Goal: Information Seeking & Learning: Learn about a topic

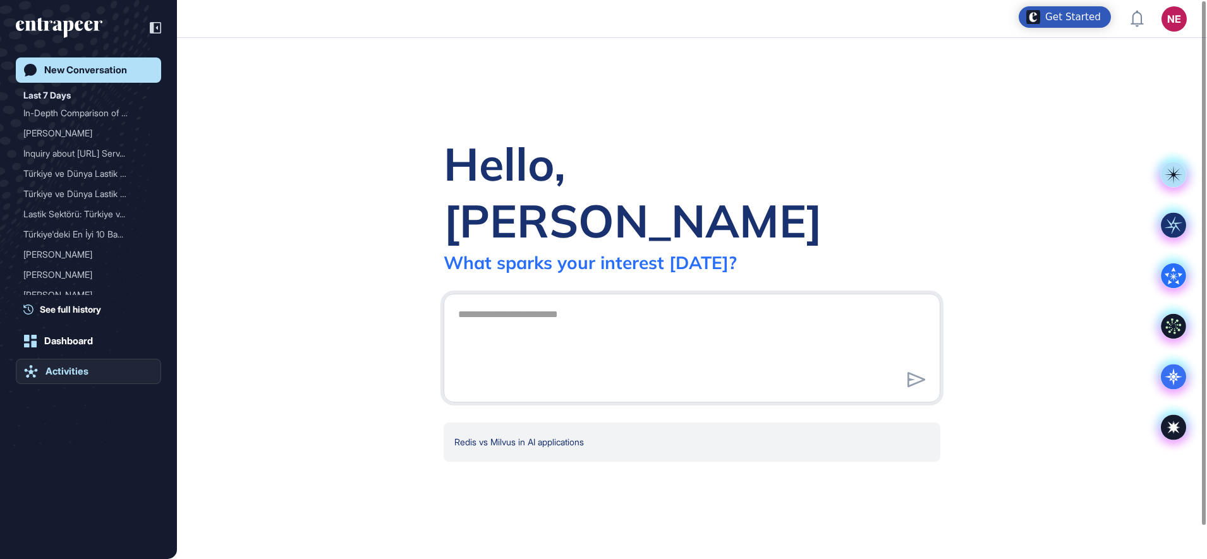
click at [58, 370] on div "Activities" at bounding box center [67, 371] width 43 height 11
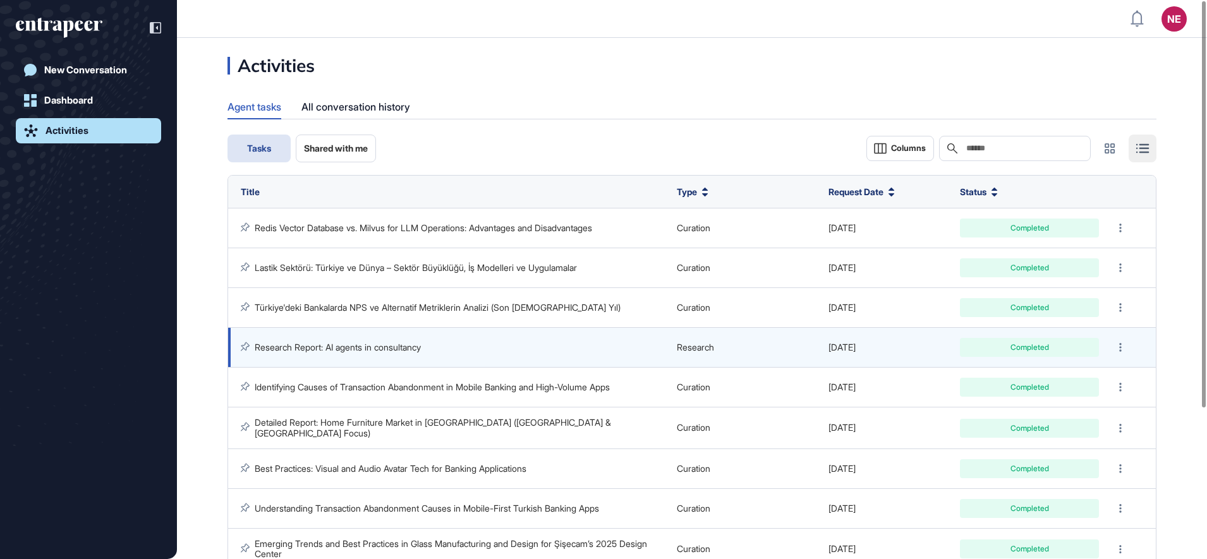
click at [329, 343] on link "Research Report: AI agents in consultancy" at bounding box center [338, 347] width 166 height 11
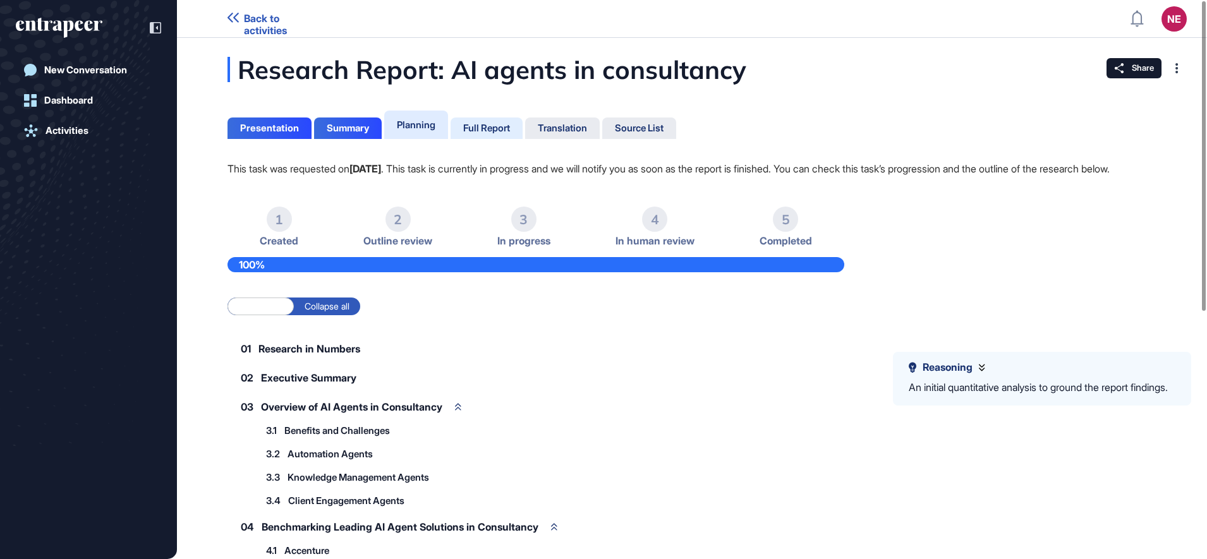
click at [494, 129] on div "Full Report" at bounding box center [486, 128] width 47 height 11
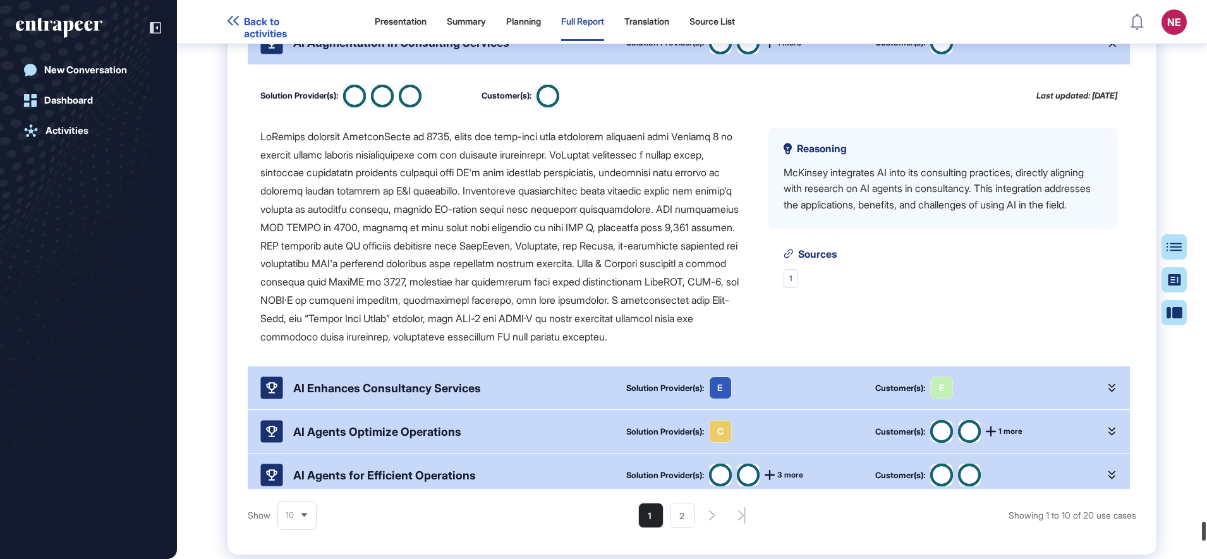
scroll to position [61373, 0]
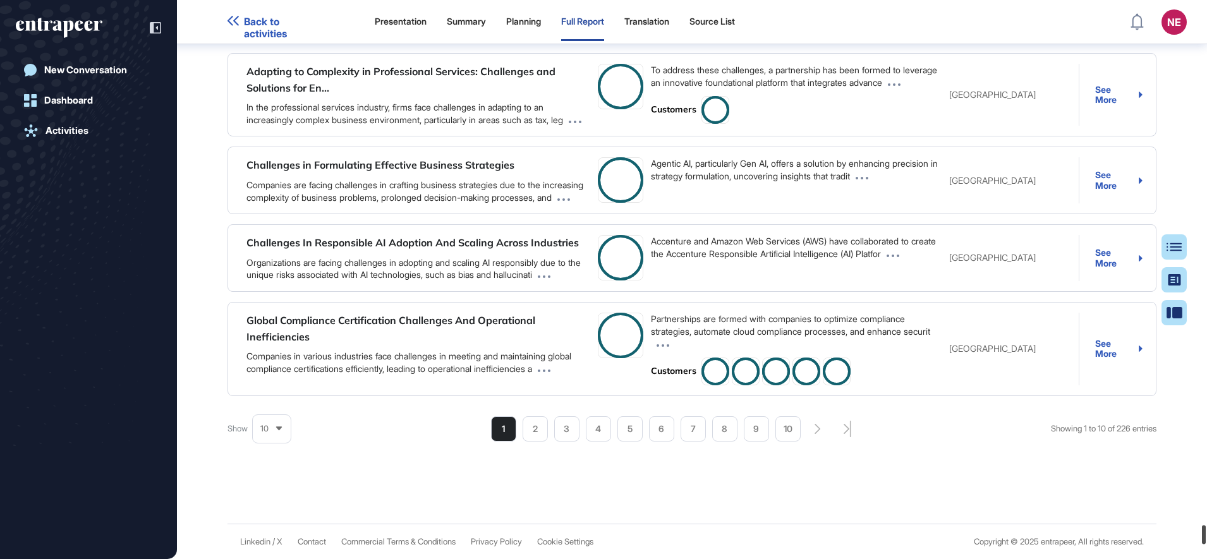
drag, startPoint x: 1153, startPoint y: 343, endPoint x: 1149, endPoint y: 550, distance: 207.4
click at [1149, 550] on div "Back to activities Presentation Summary Planning Full Report Translation Source…" at bounding box center [603, 279] width 1207 height 559
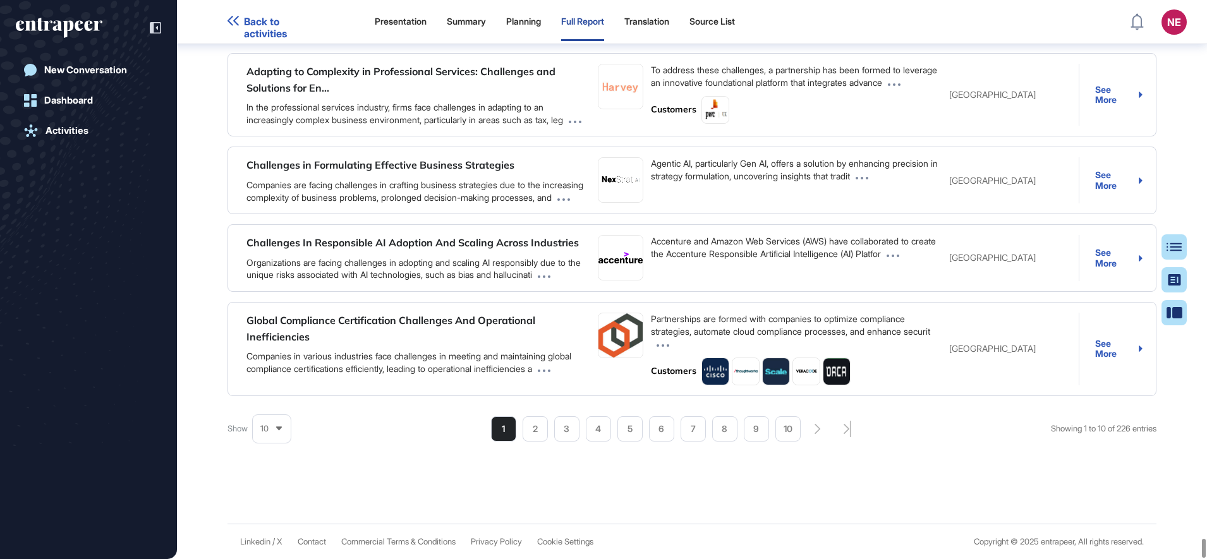
click at [649, 432] on li "2" at bounding box center [661, 429] width 25 height 25
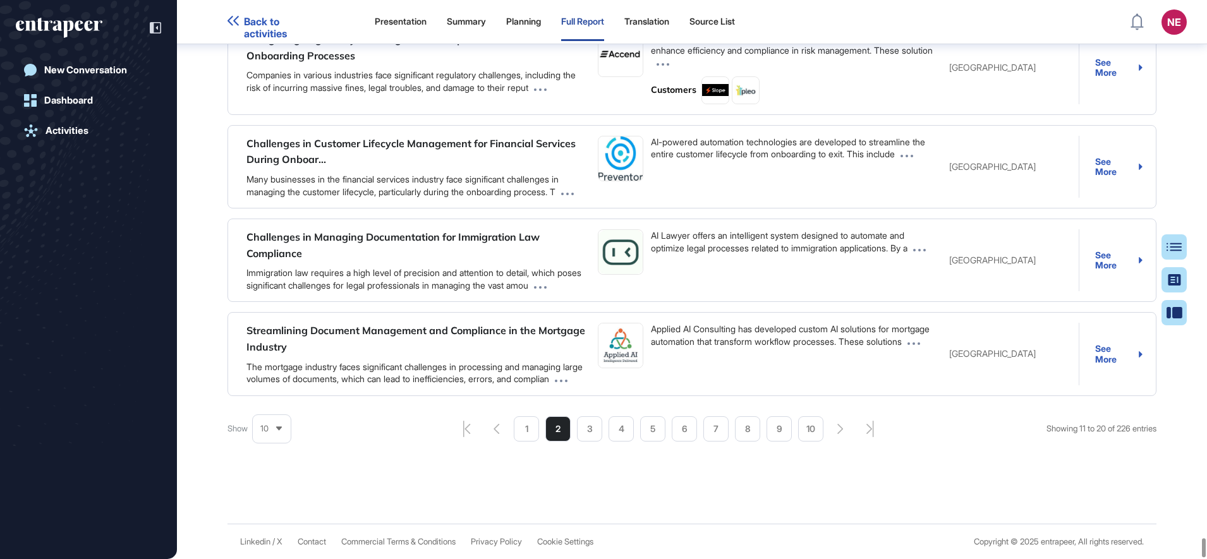
click at [767, 429] on li "3" at bounding box center [779, 429] width 25 height 25
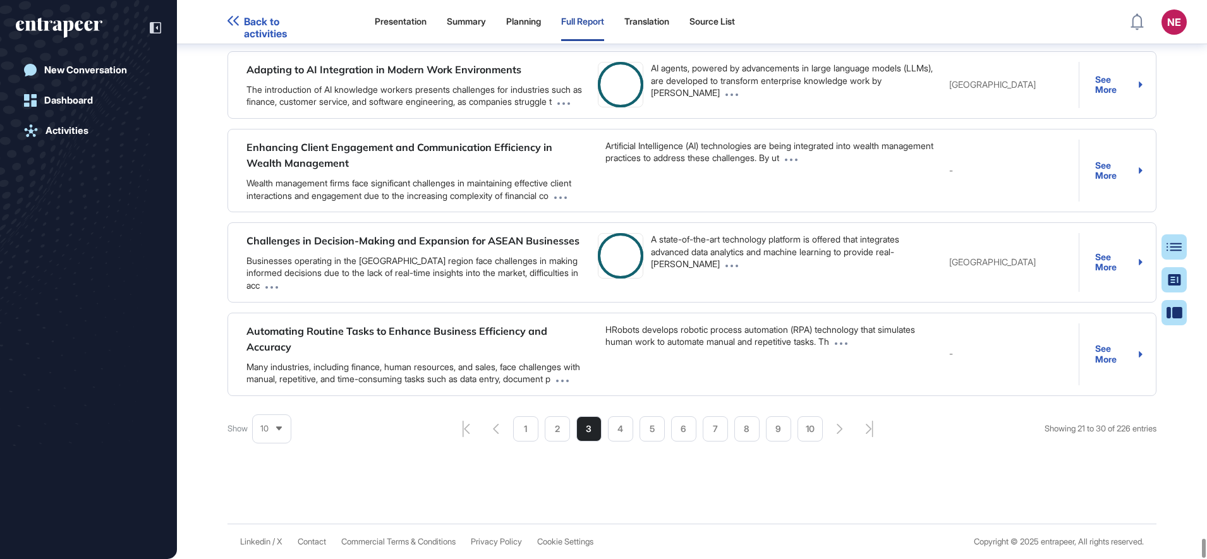
scroll to position [62971, 0]
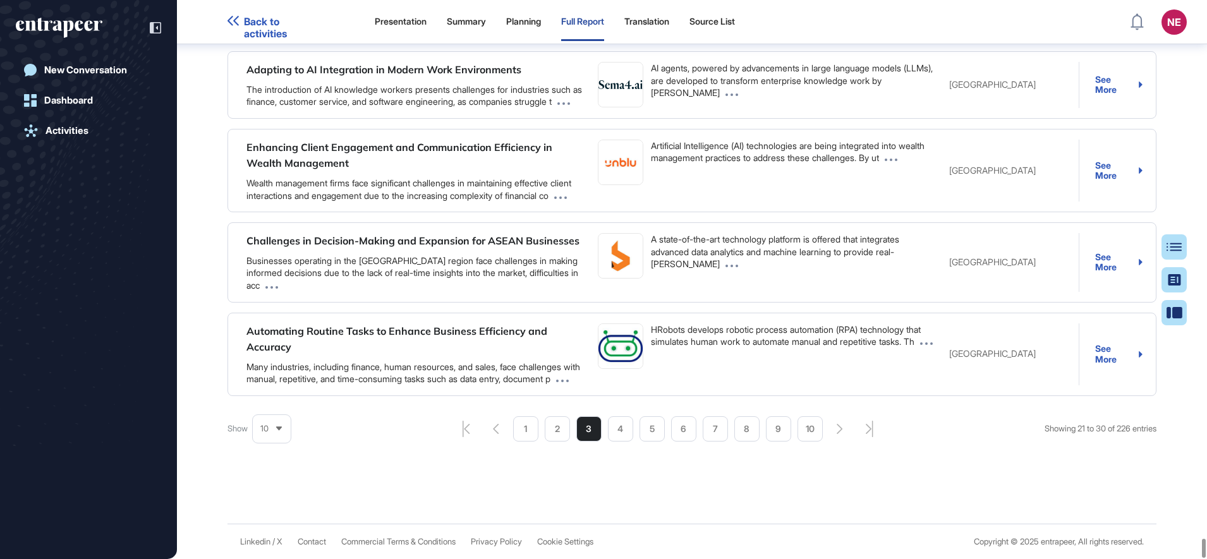
click at [270, 441] on div "10" at bounding box center [272, 429] width 38 height 25
click at [265, 335] on li "5" at bounding box center [272, 330] width 30 height 25
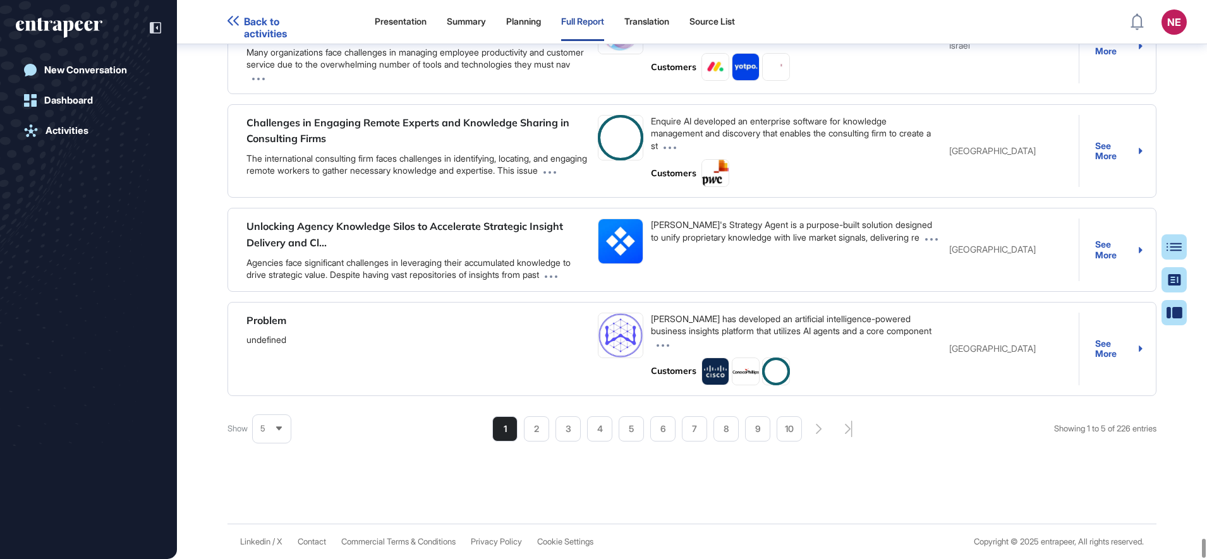
scroll to position [62473, 0]
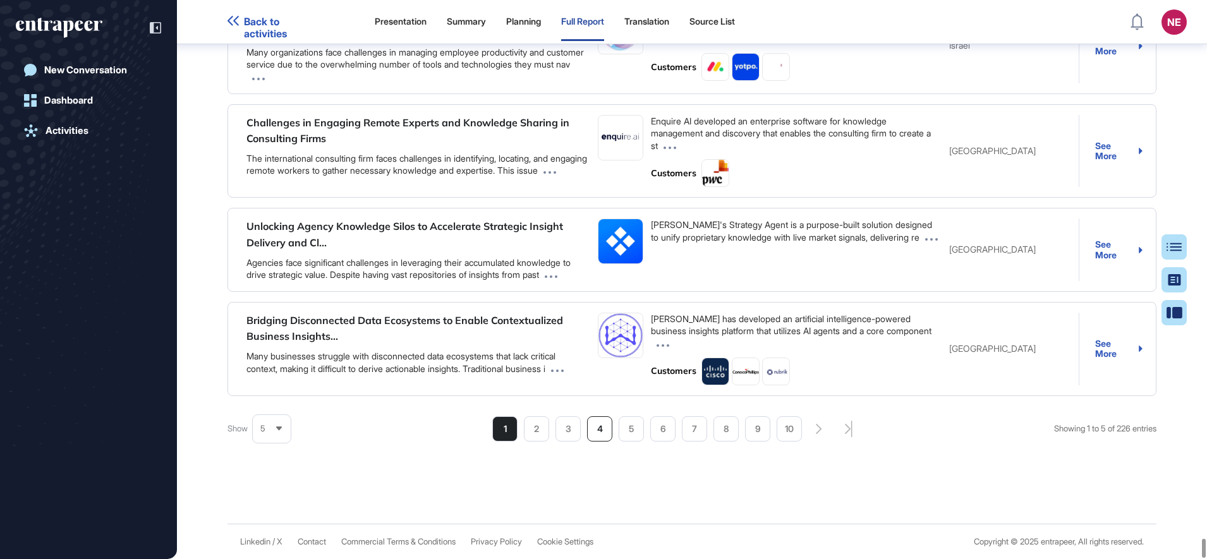
click at [598, 431] on li "4" at bounding box center [599, 429] width 25 height 25
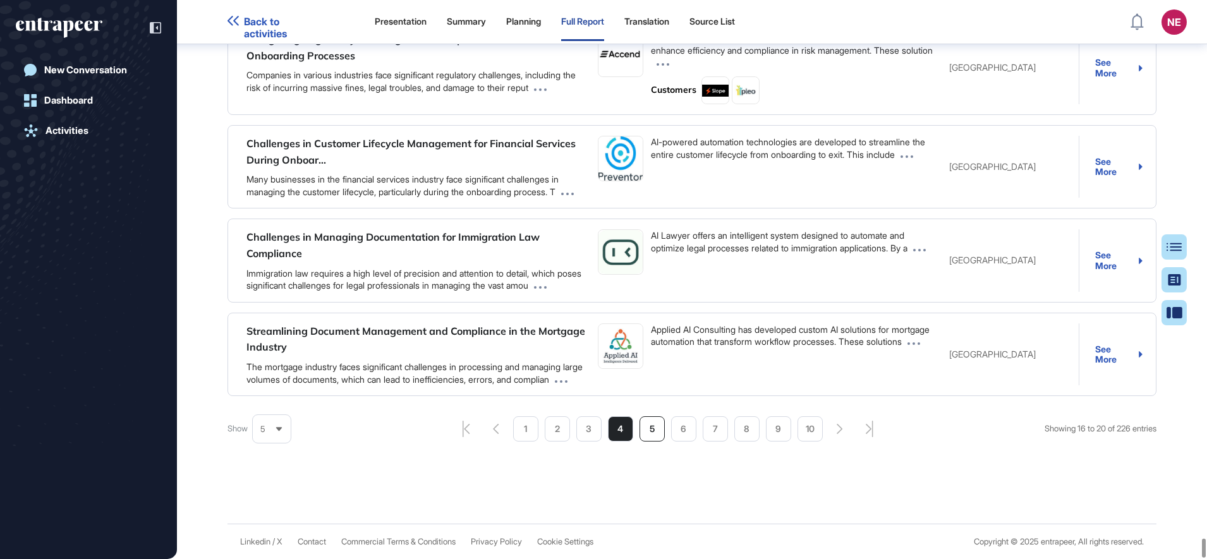
click at [652, 442] on li "5" at bounding box center [652, 429] width 25 height 25
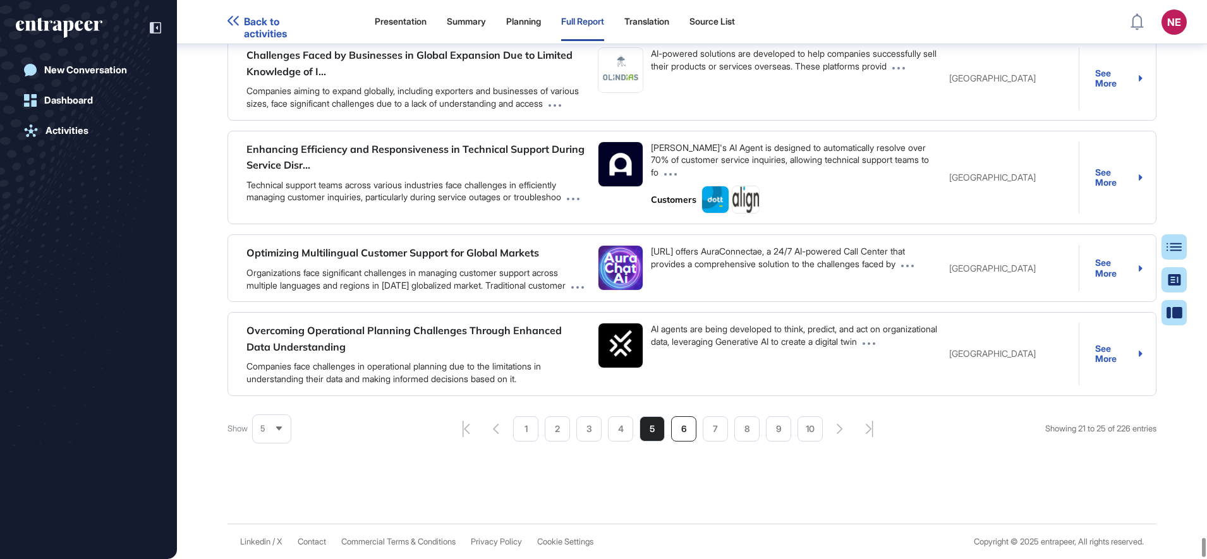
click at [672, 442] on li "6" at bounding box center [683, 429] width 25 height 25
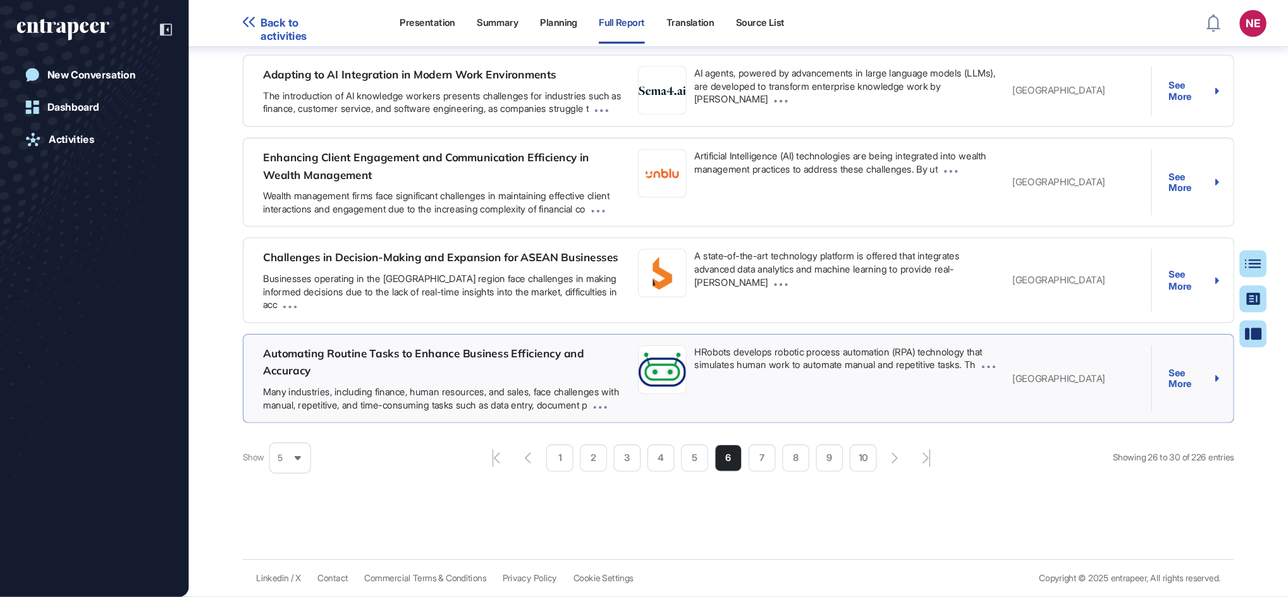
scroll to position [5, 1]
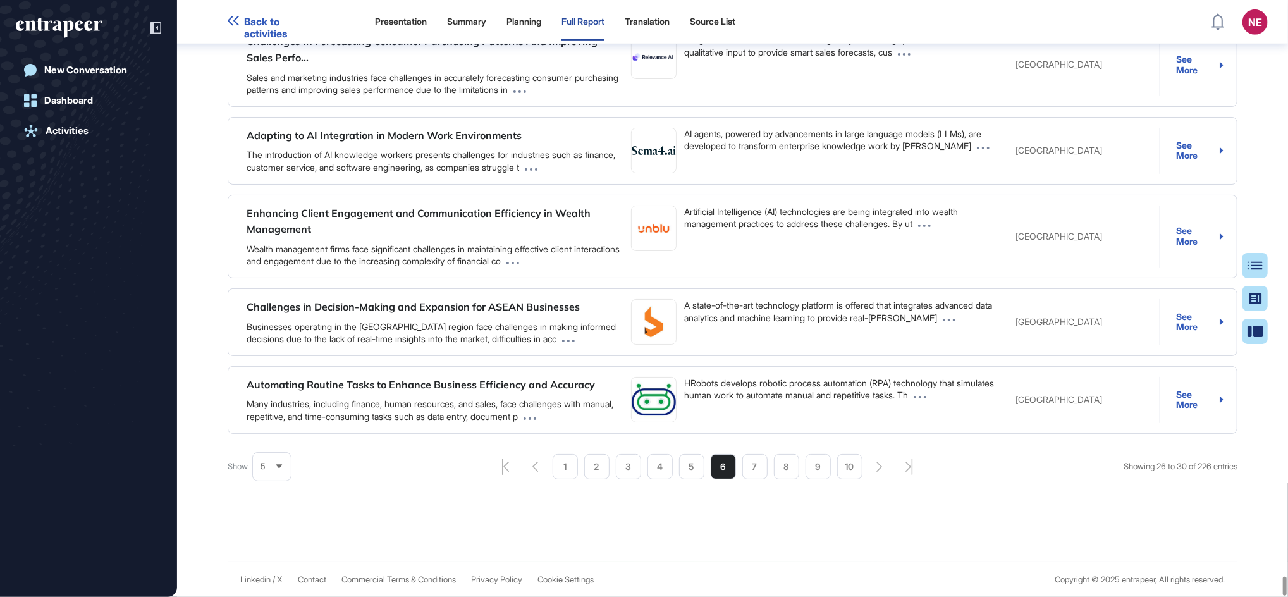
click at [969, 498] on div "Use Cases Companies News Researches Search Sort By: Best Match Problem Solution…" at bounding box center [733, 245] width 1010 height 593
click at [749, 479] on li "7" at bounding box center [754, 466] width 25 height 25
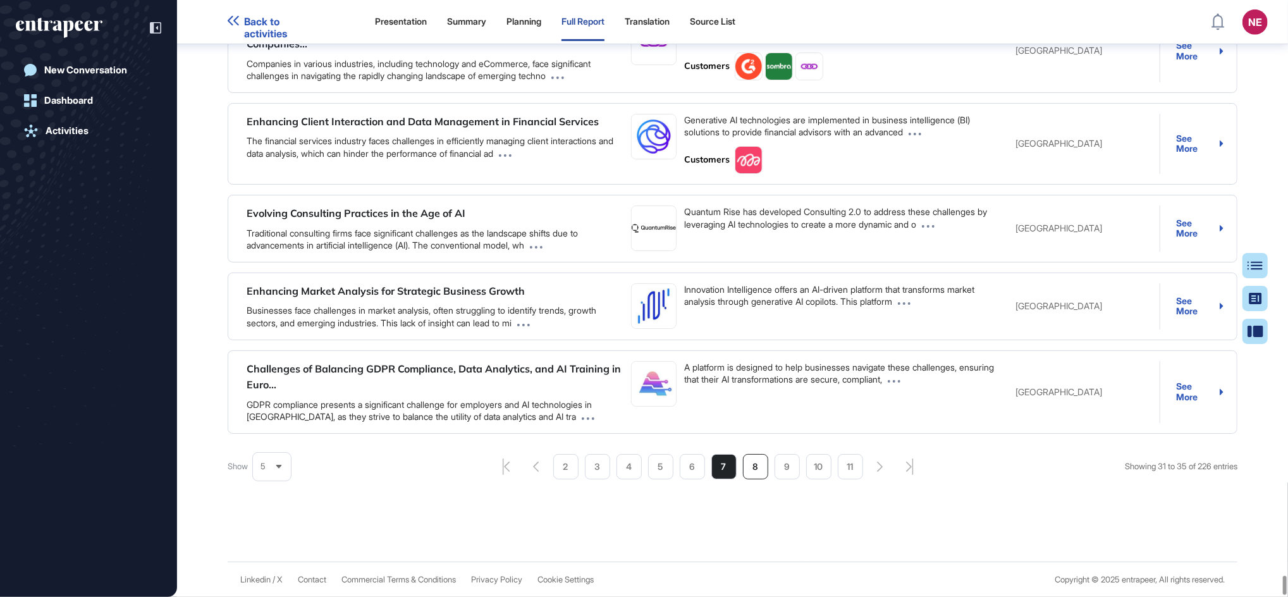
click at [747, 479] on li "8" at bounding box center [755, 466] width 25 height 25
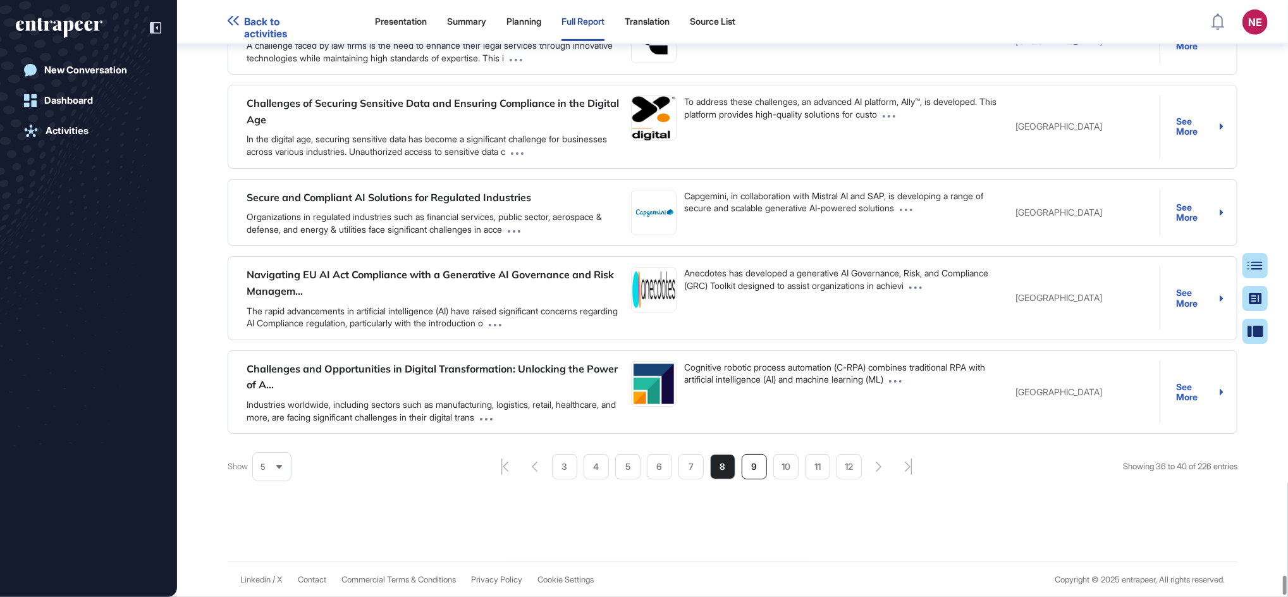
click at [757, 479] on li "9" at bounding box center [754, 466] width 25 height 25
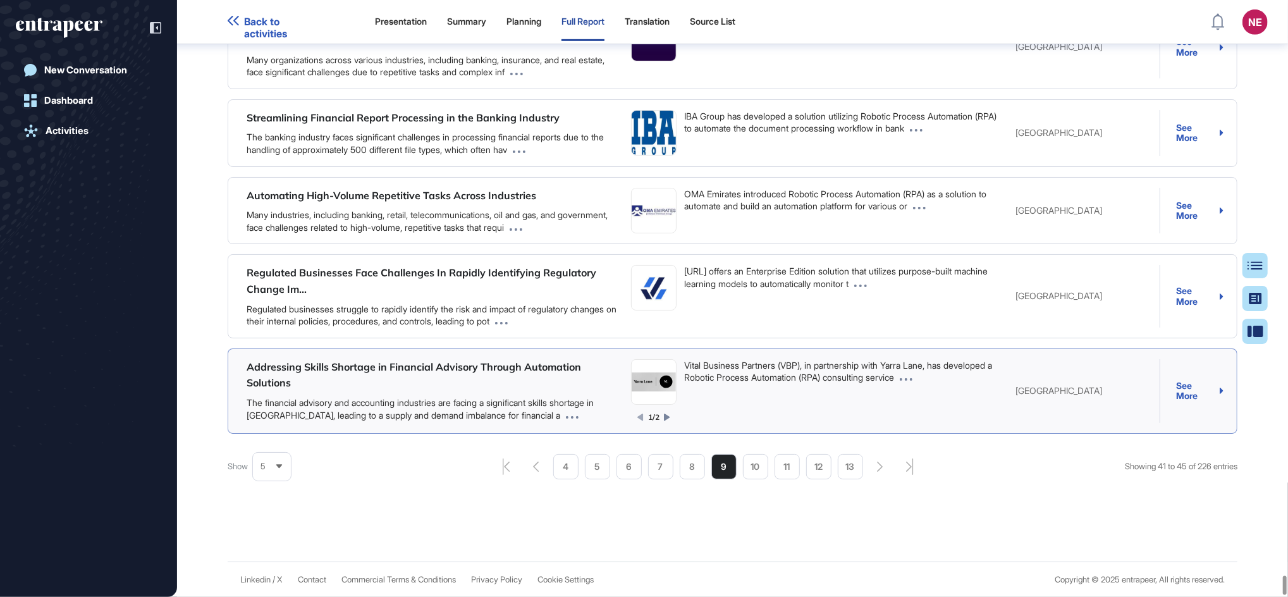
click at [666, 423] on div "1/2" at bounding box center [653, 417] width 33 height 11
click at [666, 420] on icon at bounding box center [667, 416] width 6 height 7
